Goal: Find specific page/section: Find specific page/section

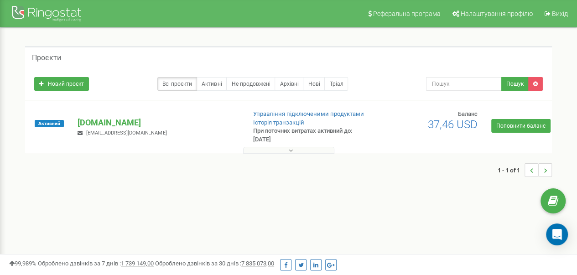
click at [263, 150] on button at bounding box center [288, 150] width 91 height 7
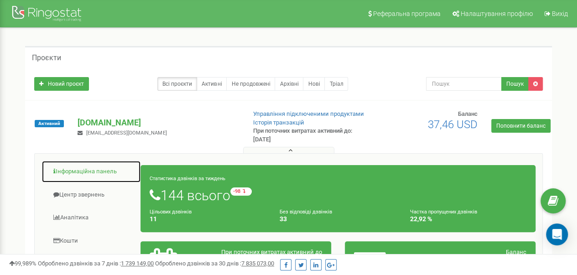
click at [101, 166] on link "Інформаційна панель" at bounding box center [90, 171] width 99 height 22
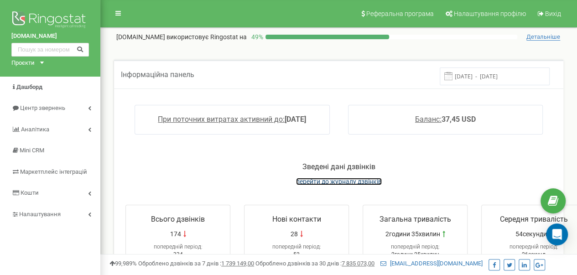
click at [337, 183] on span "перейти до журналу дзвінків" at bounding box center [339, 181] width 86 height 7
